Goal: Information Seeking & Learning: Find specific page/section

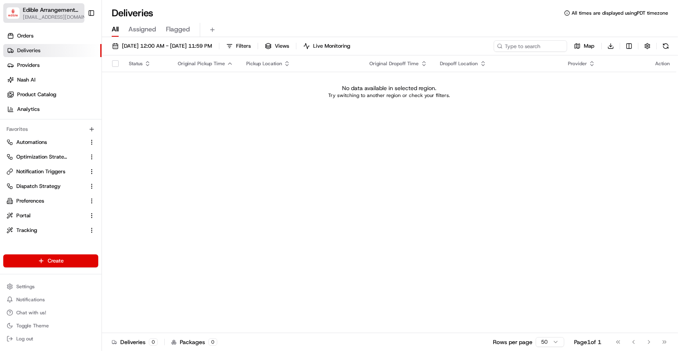
click at [61, 17] on span "[EMAIL_ADDRESS][DOMAIN_NAME]" at bounding box center [56, 17] width 66 height 7
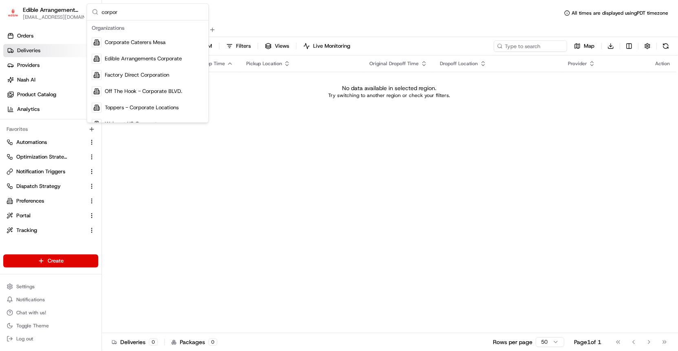
type input "corpor"
